Goal: Find specific page/section: Find specific page/section

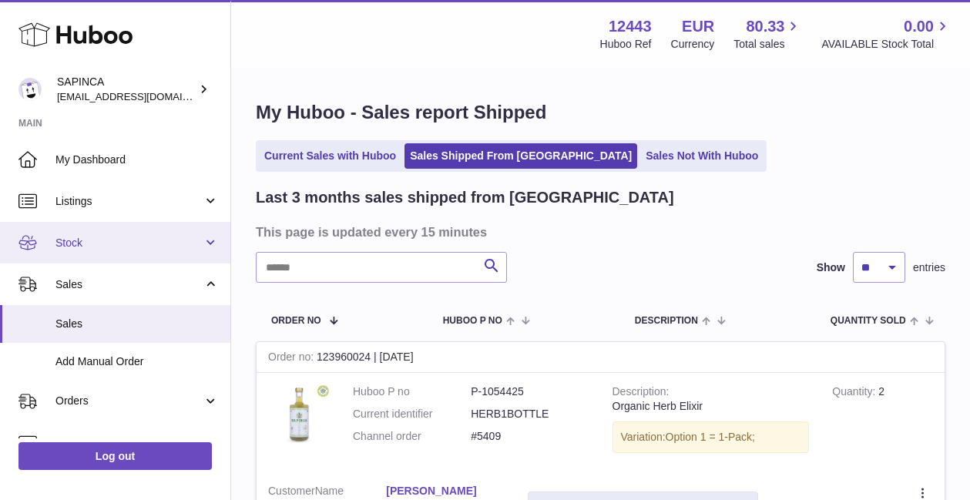
click at [72, 242] on span "Stock" at bounding box center [128, 243] width 147 height 15
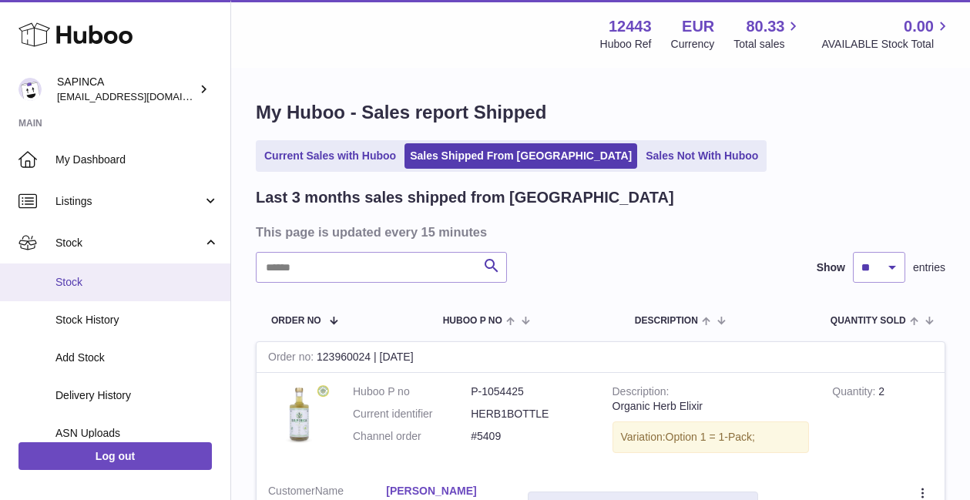
click at [69, 276] on span "Stock" at bounding box center [136, 282] width 163 height 15
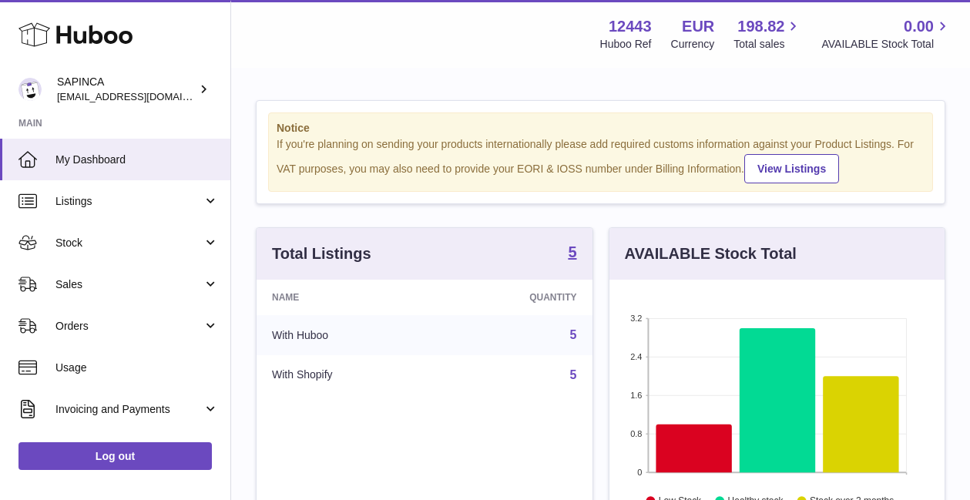
scroll to position [240, 335]
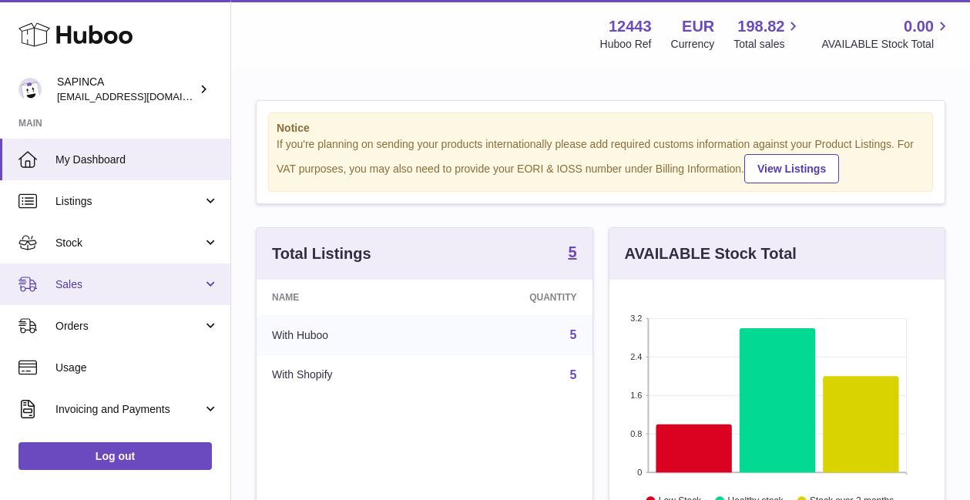
click at [73, 283] on span "Sales" at bounding box center [128, 284] width 147 height 15
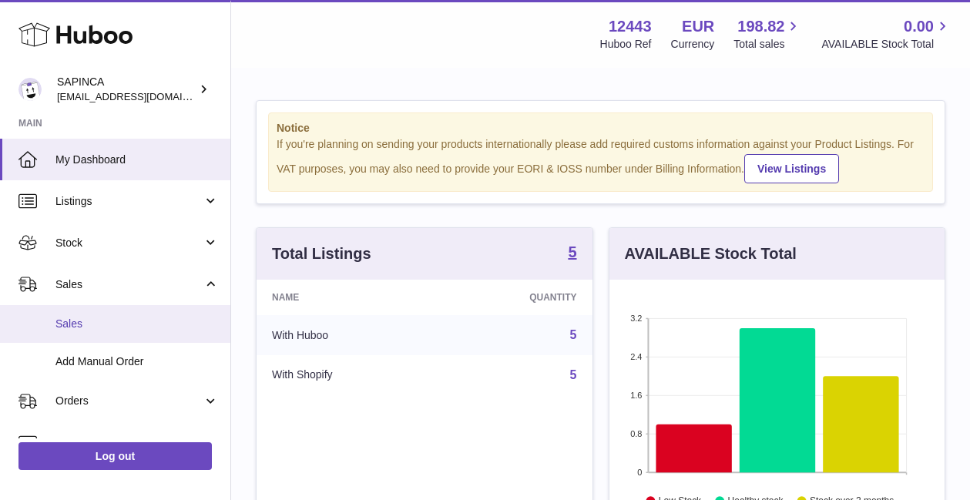
click at [71, 329] on span "Sales" at bounding box center [136, 324] width 163 height 15
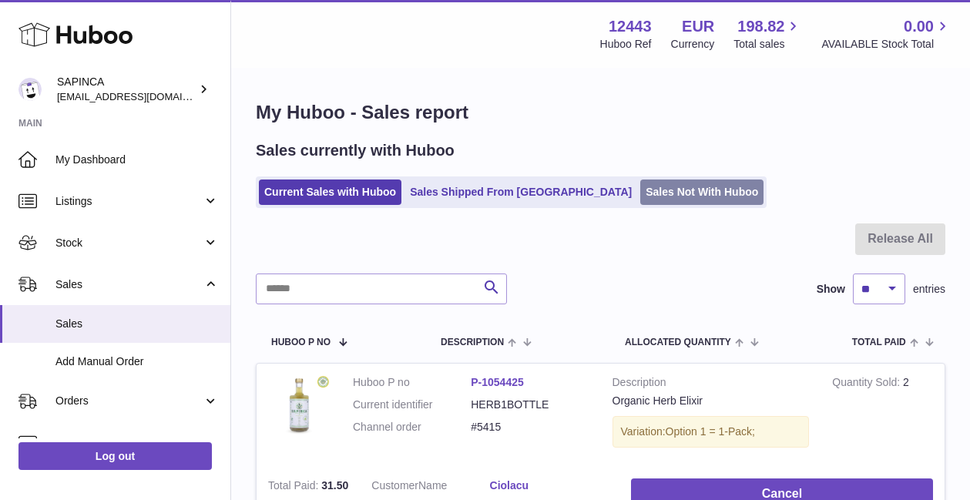
click at [640, 186] on link "Sales Not With Huboo" at bounding box center [701, 191] width 123 height 25
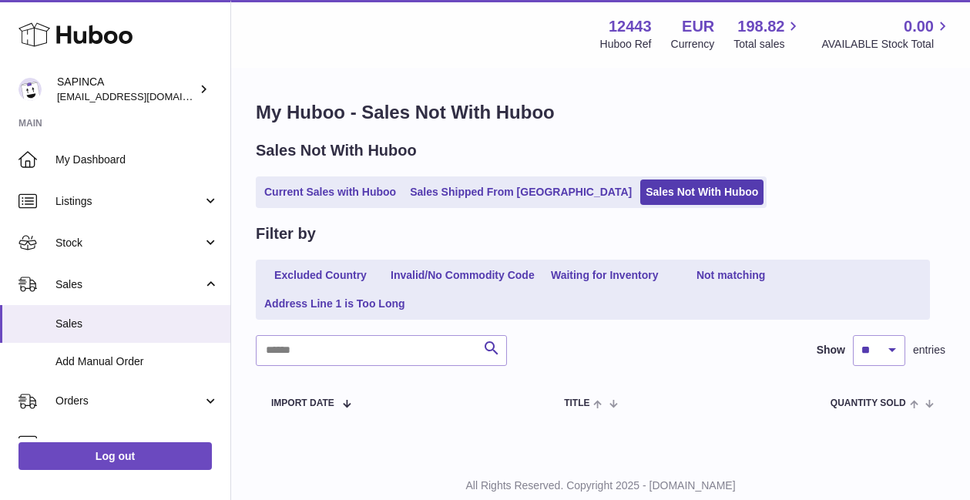
scroll to position [45, 0]
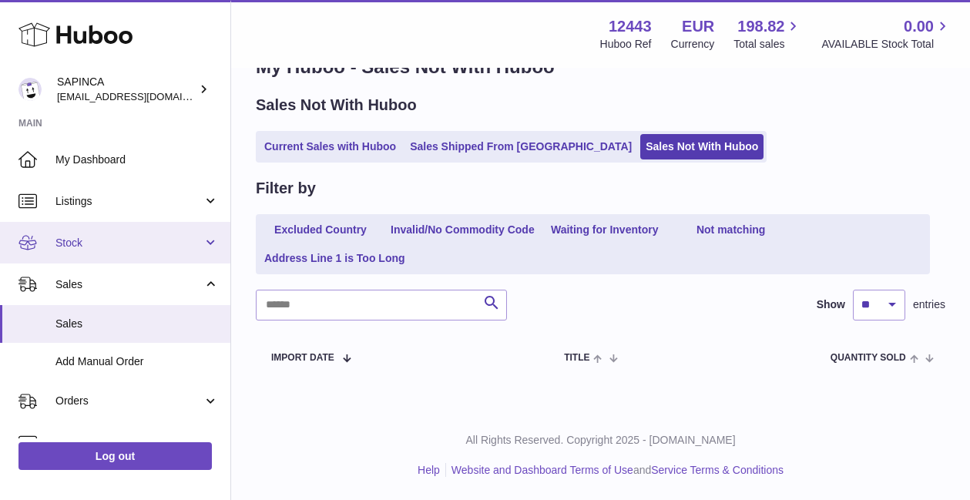
click at [70, 243] on span "Stock" at bounding box center [128, 243] width 147 height 15
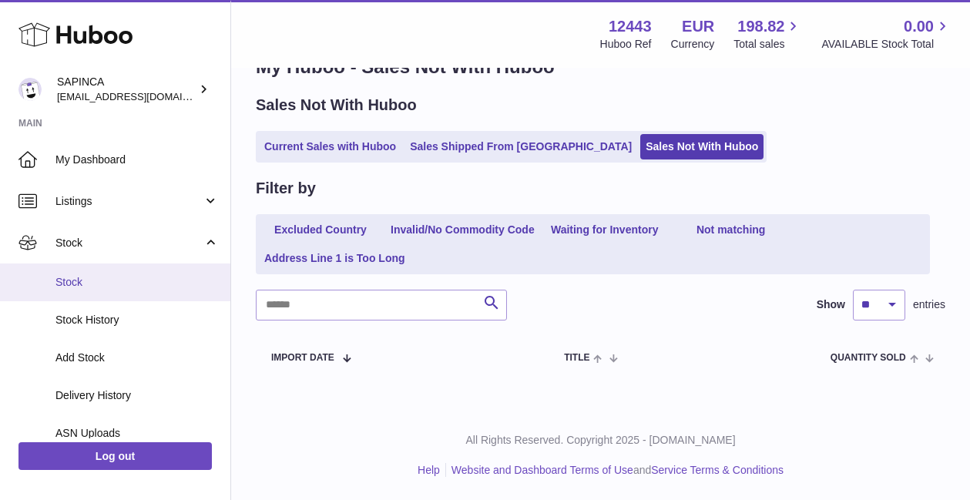
click at [69, 278] on span "Stock" at bounding box center [136, 282] width 163 height 15
